Goal: Task Accomplishment & Management: Manage account settings

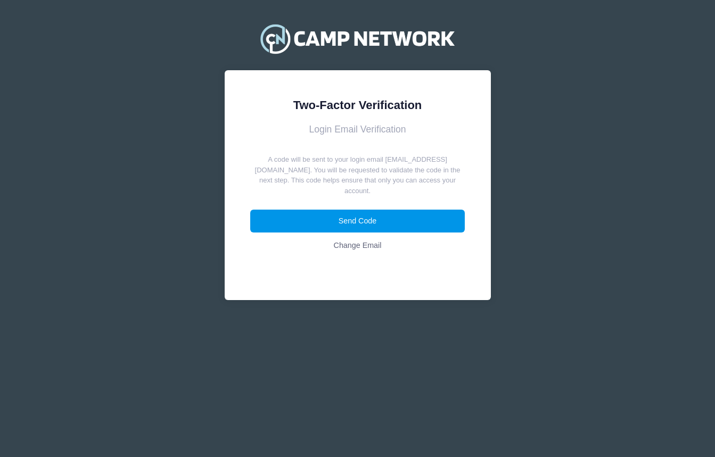
click at [391, 210] on button "Send Code" at bounding box center [357, 221] width 215 height 23
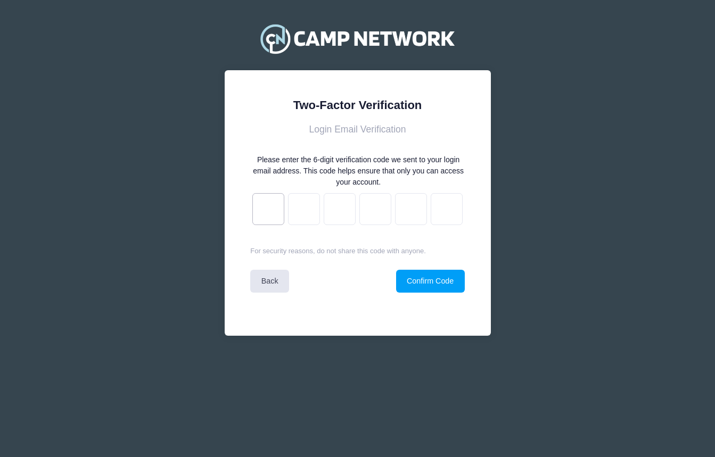
click at [266, 206] on input "text" at bounding box center [268, 209] width 32 height 32
type input "a"
type input "d"
type input "4"
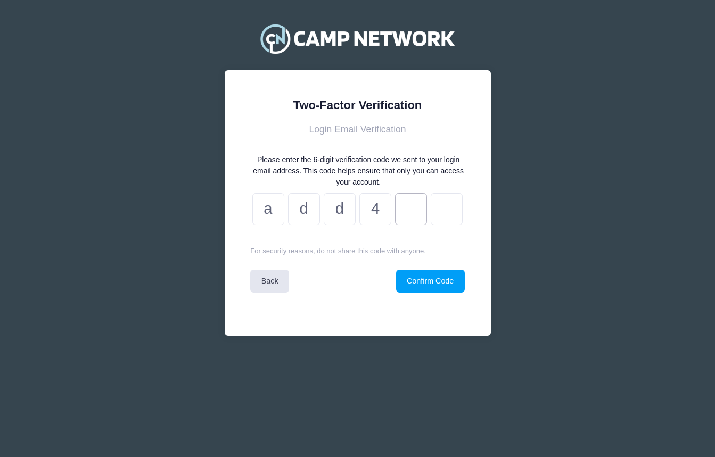
type input "8"
type input "9"
click at [438, 276] on button "Confirm Code" at bounding box center [430, 281] width 69 height 23
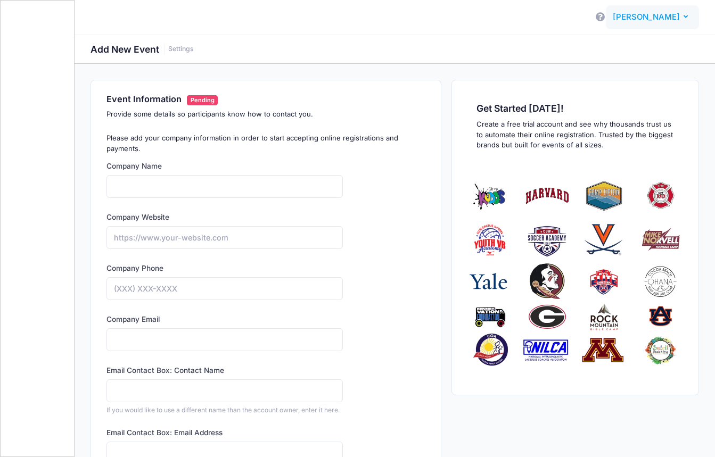
click at [684, 17] on icon "button" at bounding box center [688, 17] width 9 height 0
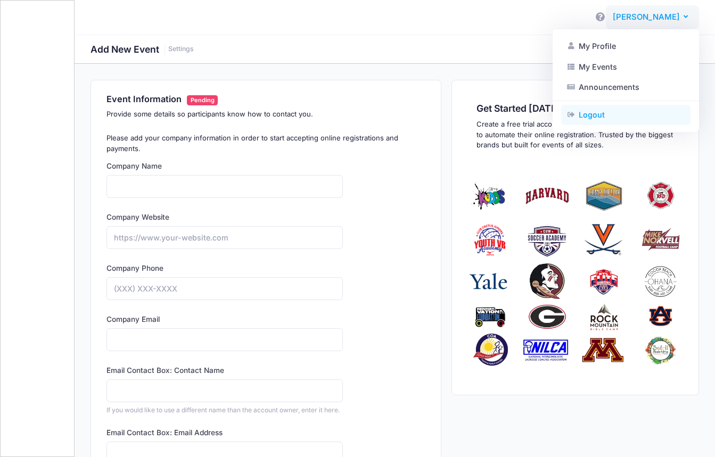
click at [591, 118] on link "Logout" at bounding box center [625, 115] width 129 height 20
